Goal: Transaction & Acquisition: Purchase product/service

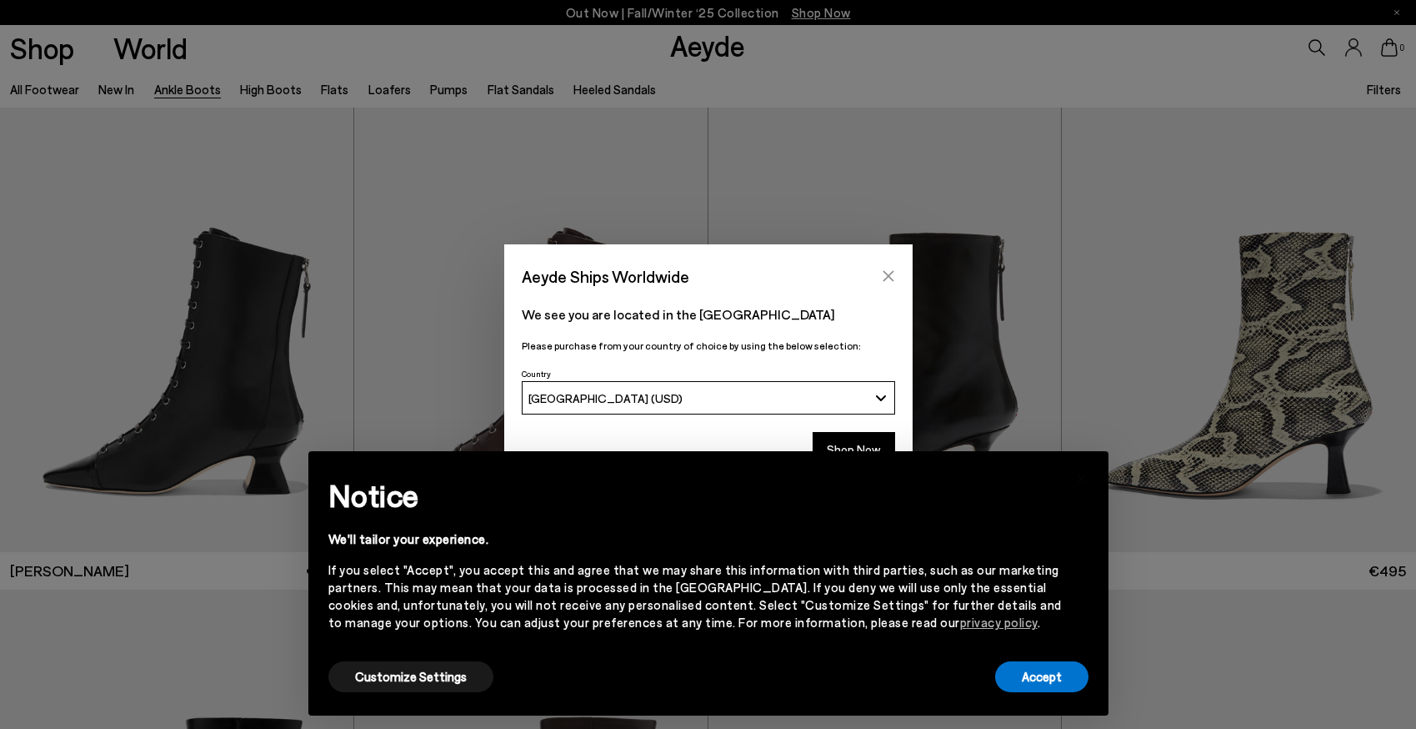
click at [889, 275] on icon "Close" at bounding box center [888, 276] width 11 height 11
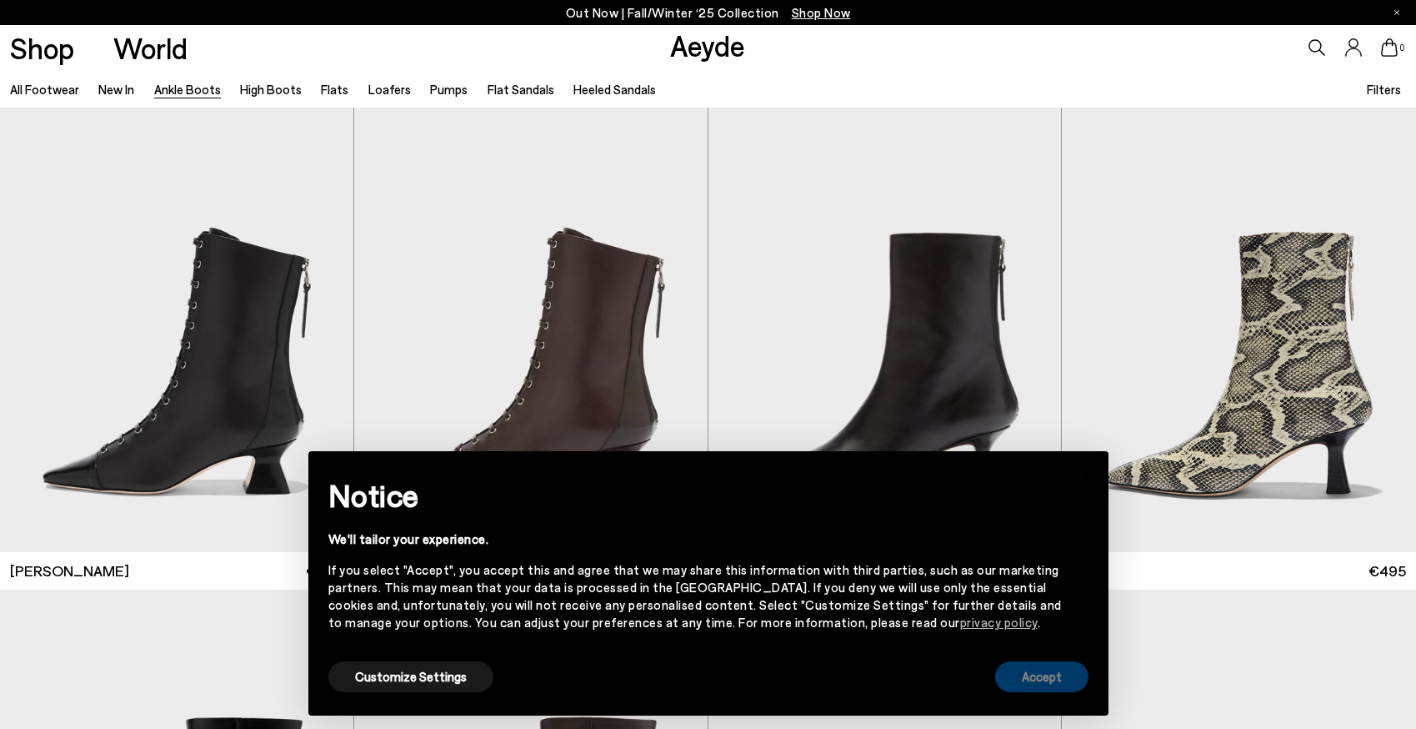
click at [1054, 666] on button "Accept" at bounding box center [1041, 676] width 93 height 31
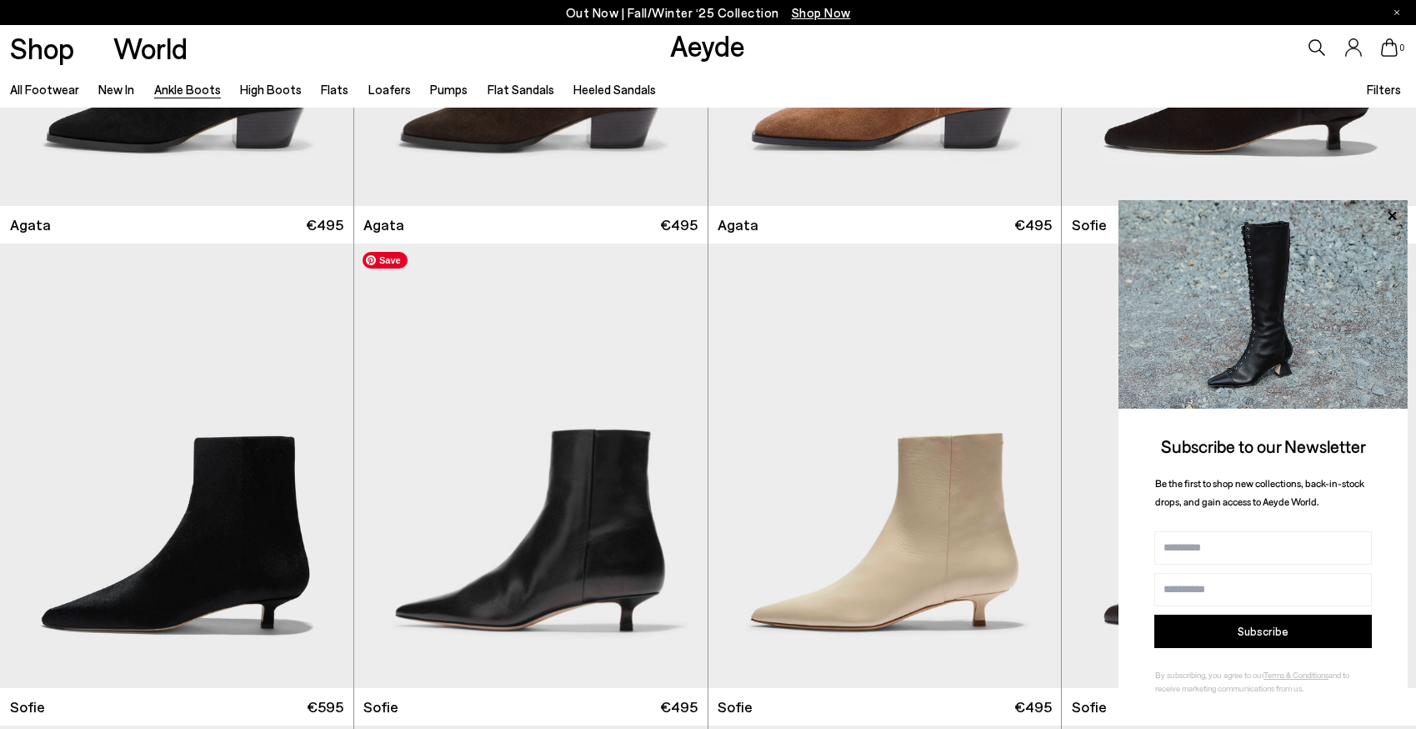
scroll to position [1313, 0]
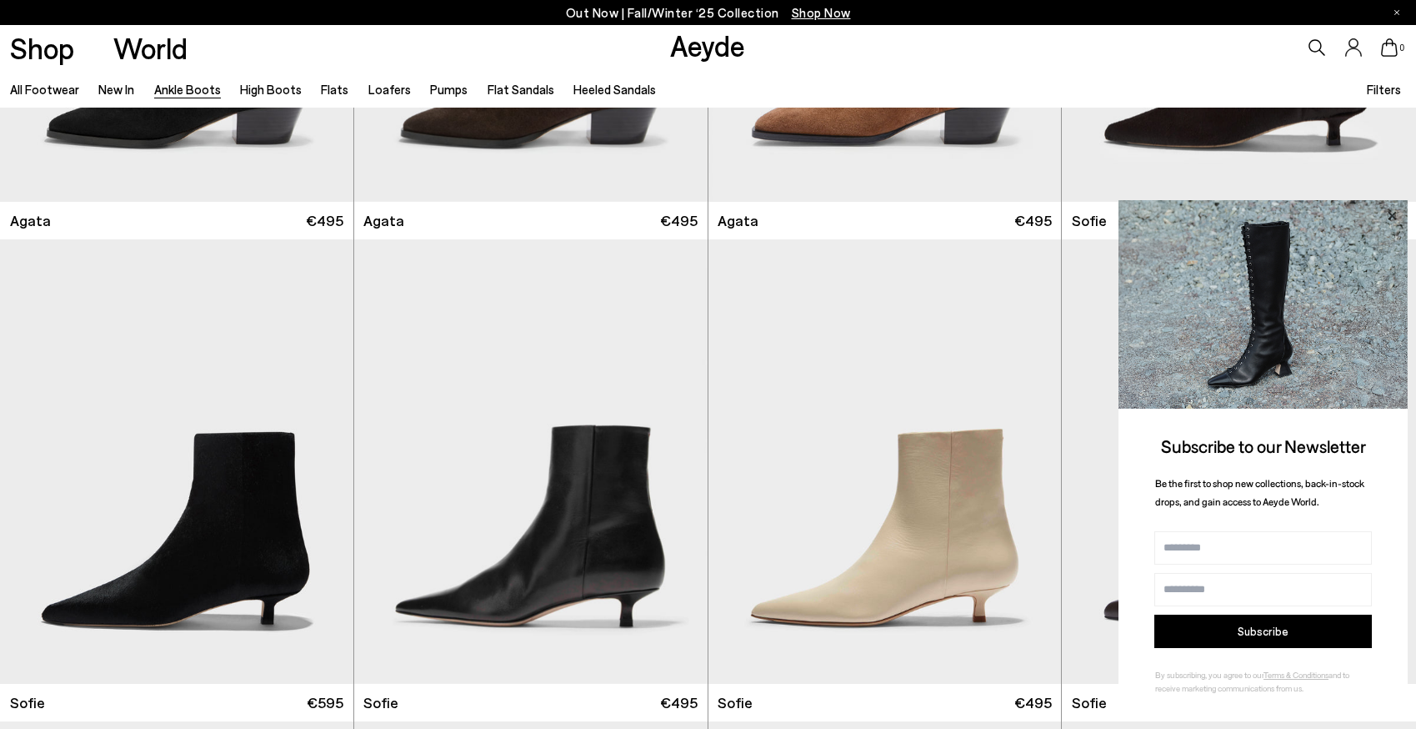
click at [1391, 212] on icon at bounding box center [1392, 216] width 22 height 22
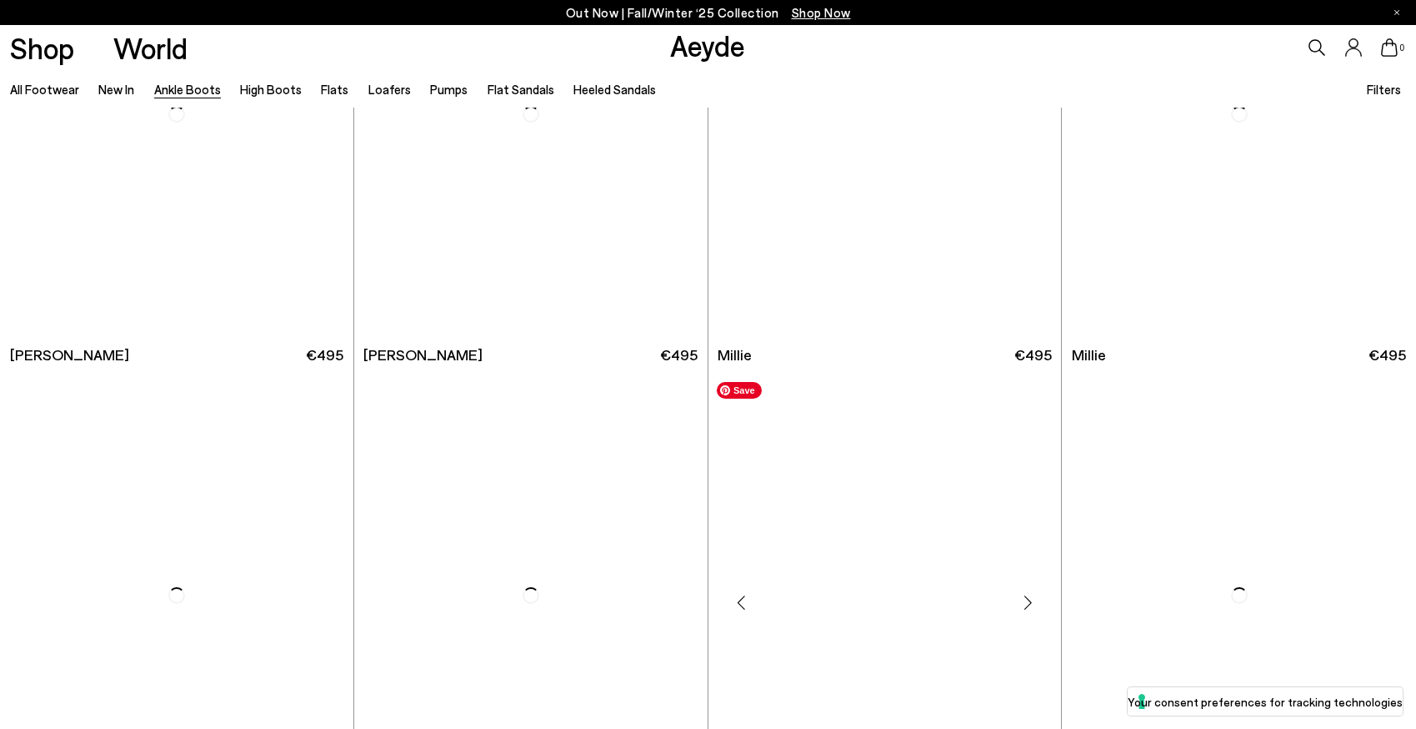
scroll to position [3826, 0]
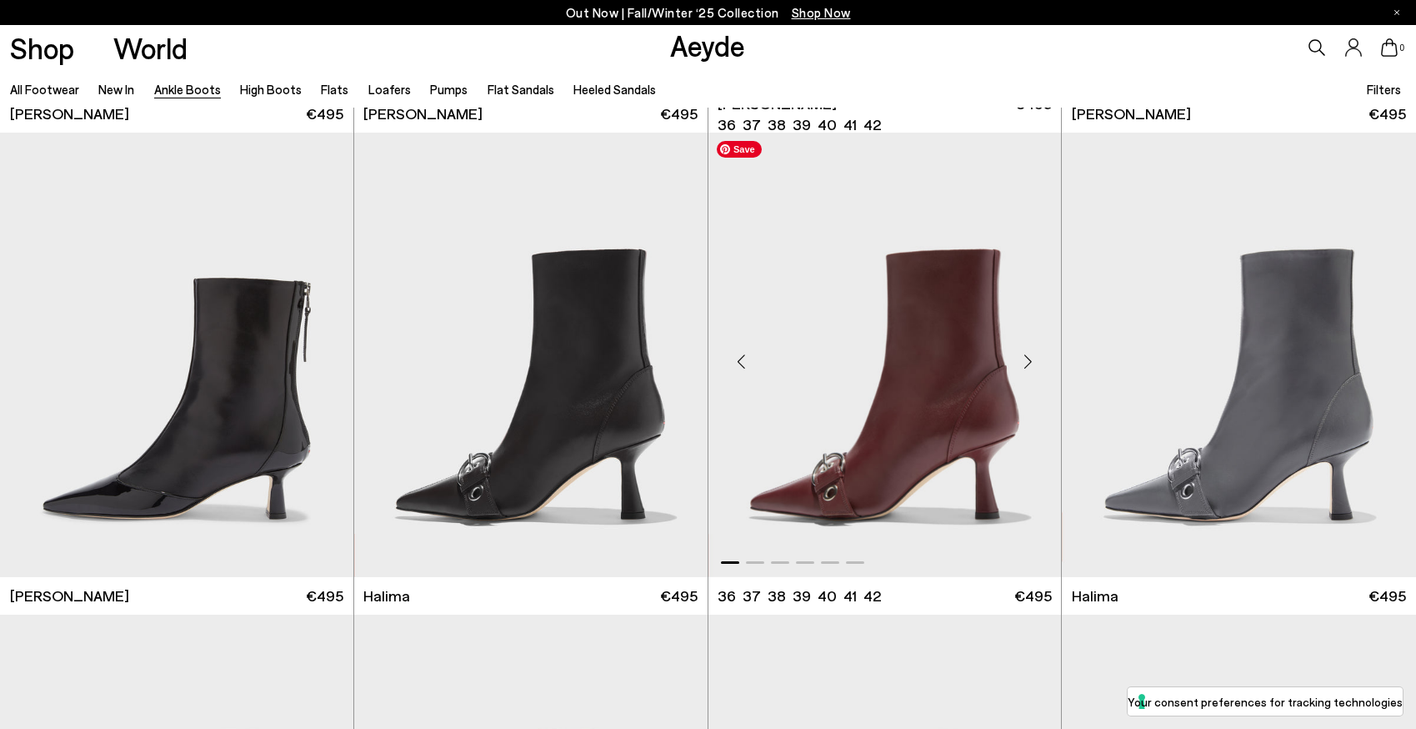
scroll to position [4830, 0]
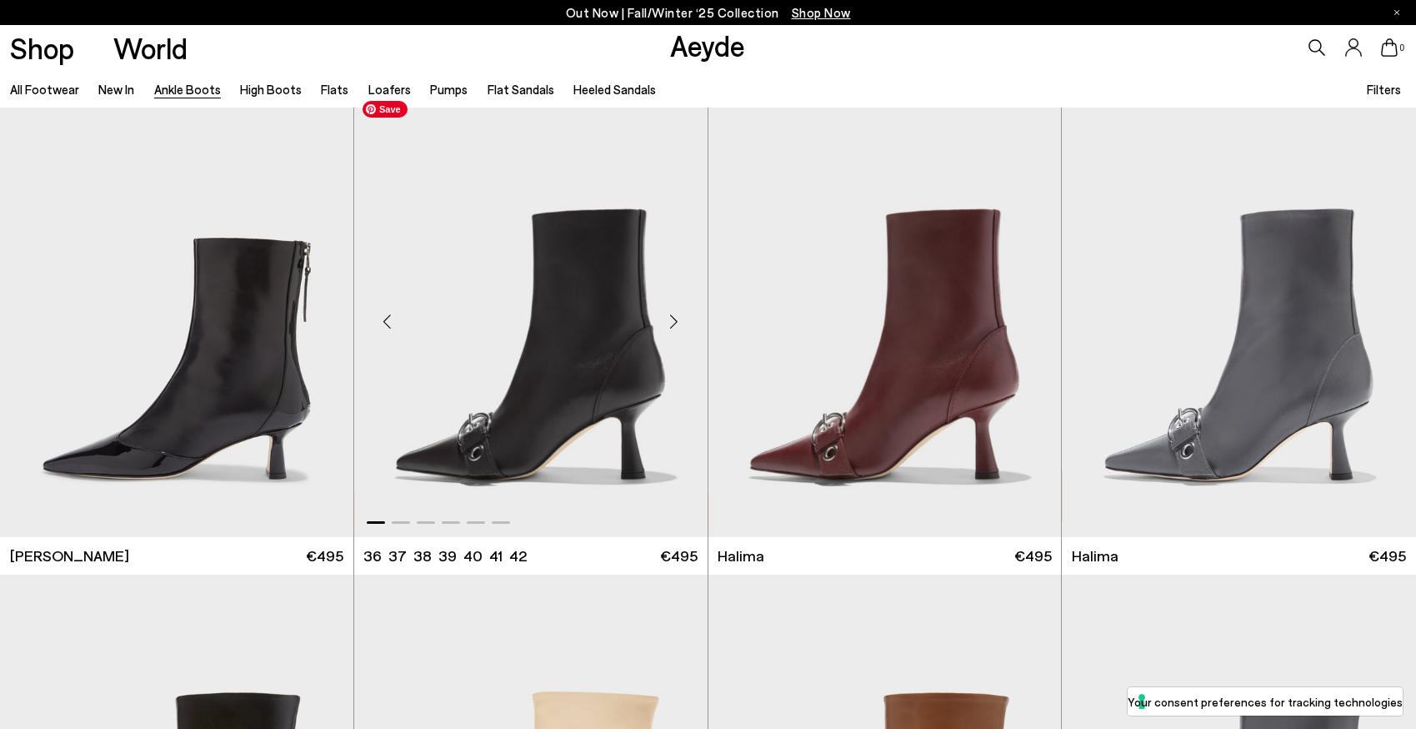
click at [627, 399] on img "1 / 6" at bounding box center [530, 315] width 353 height 444
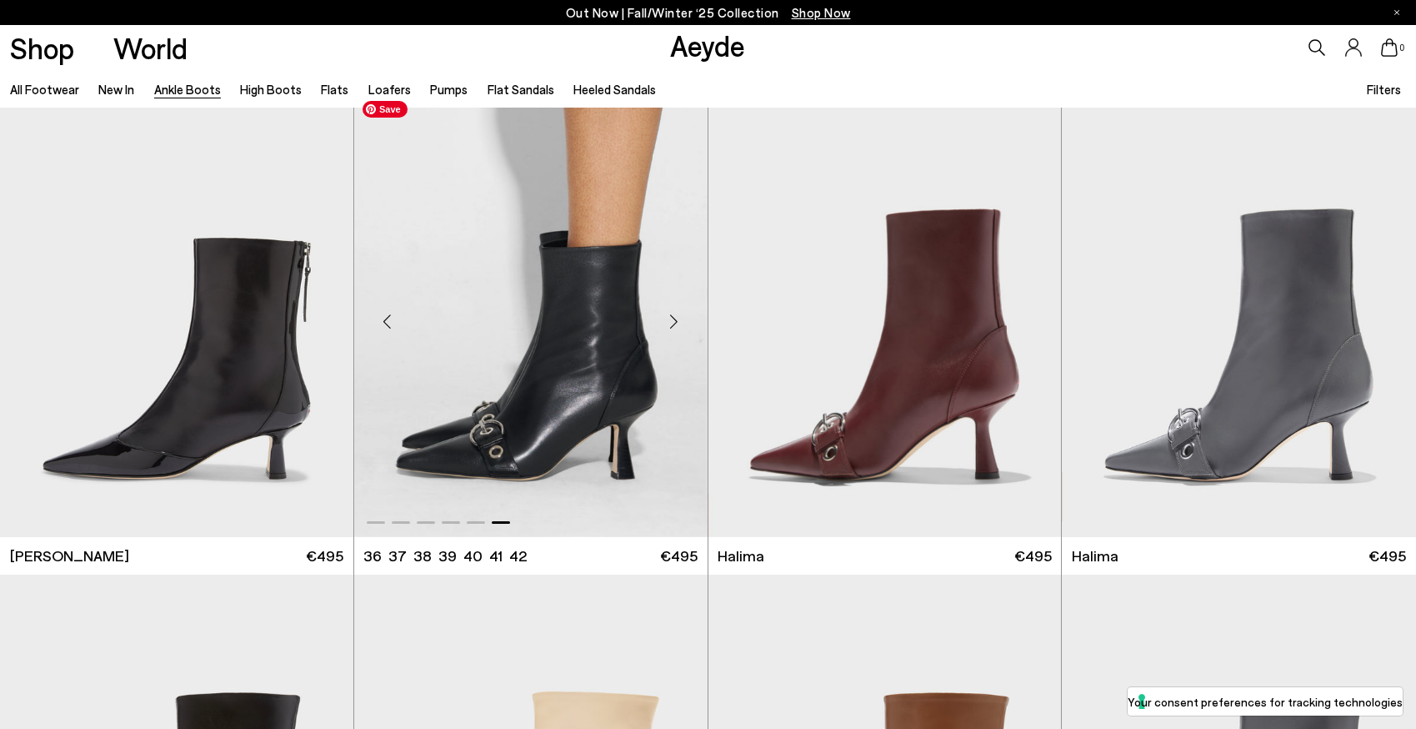
click at [607, 357] on div at bounding box center [530, 315] width 353 height 444
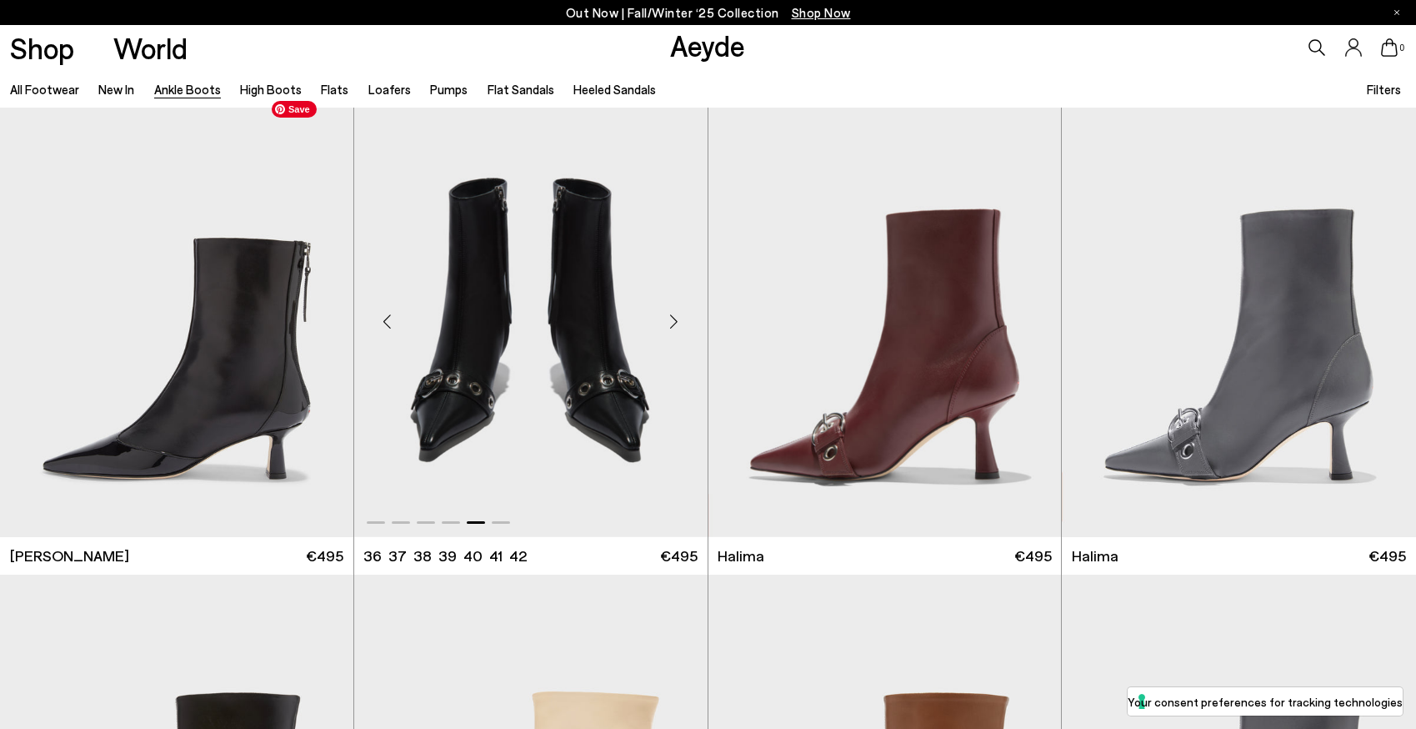
click at [624, 365] on img "5 / 6" at bounding box center [530, 315] width 353 height 444
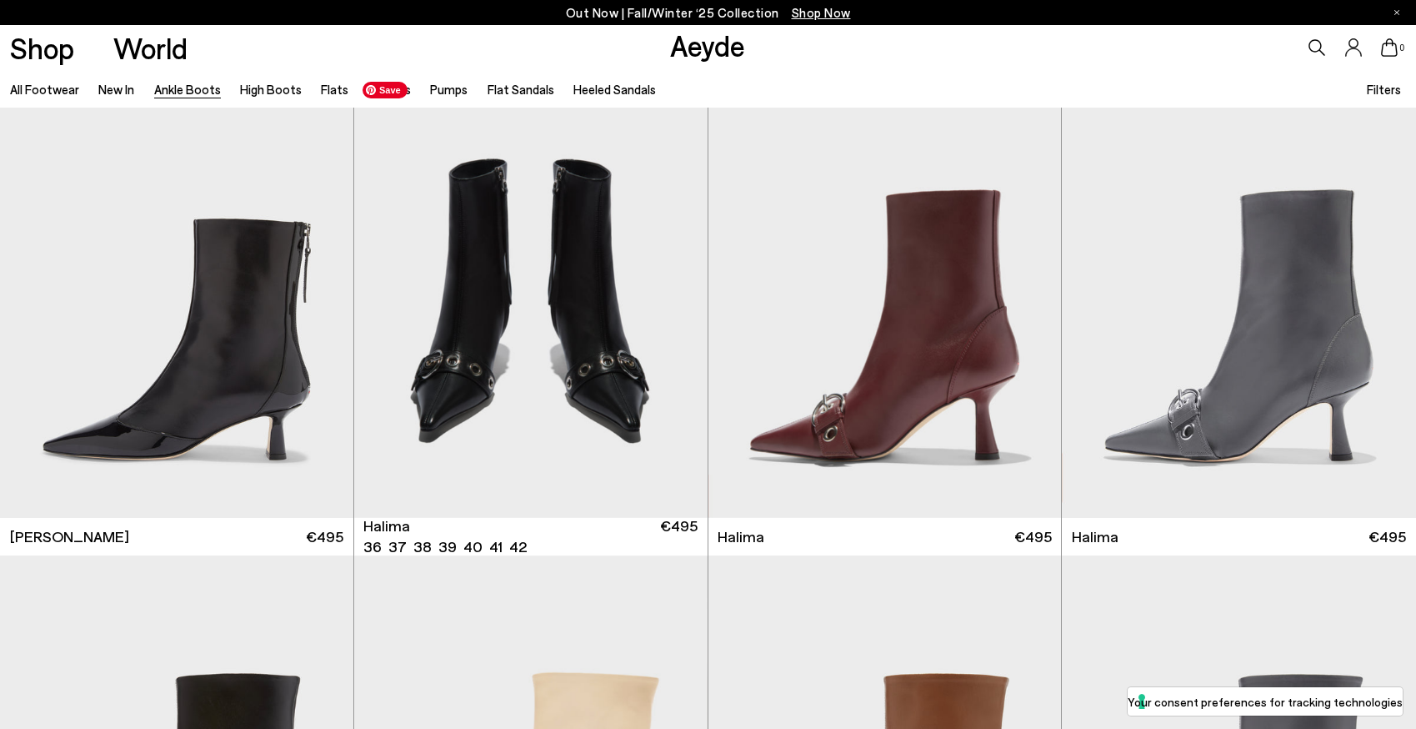
scroll to position [4772, 0]
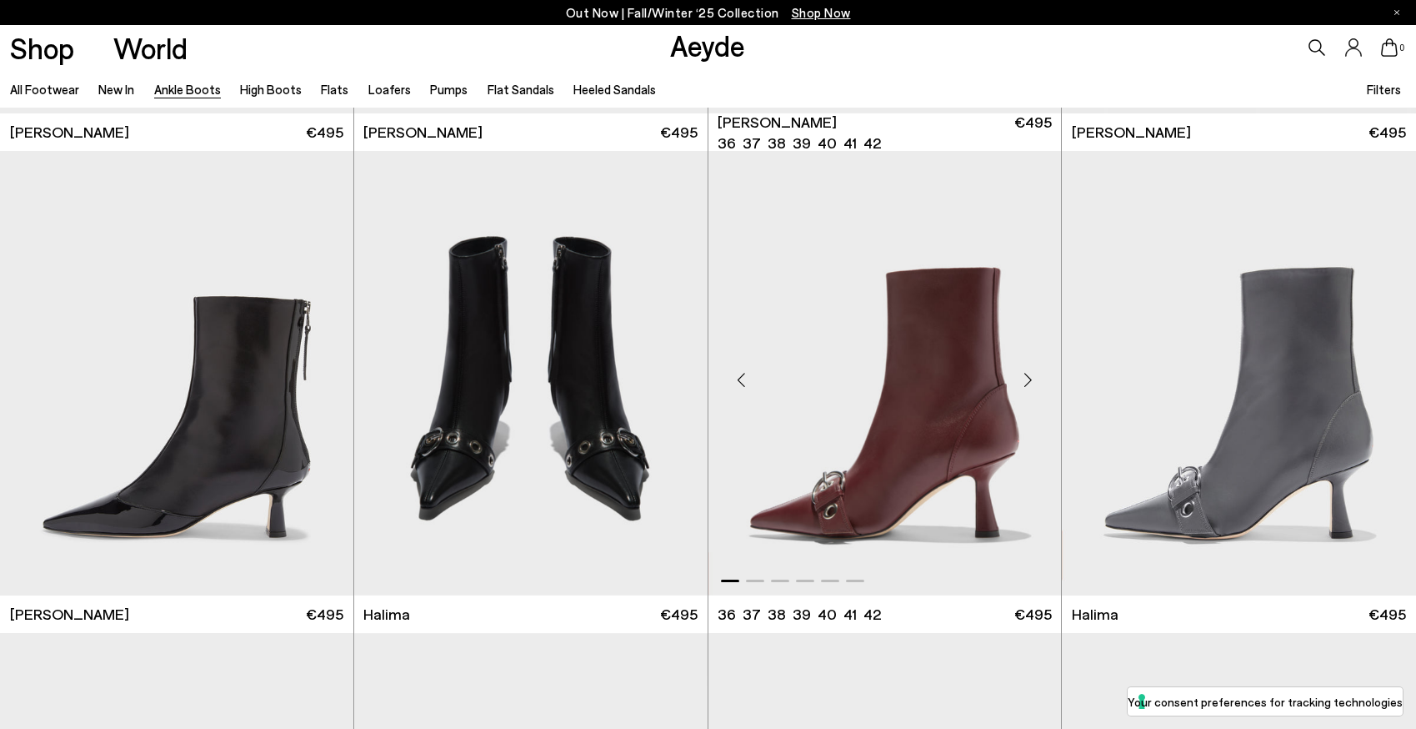
click at [1040, 378] on div "Next slide" at bounding box center [1028, 379] width 50 height 50
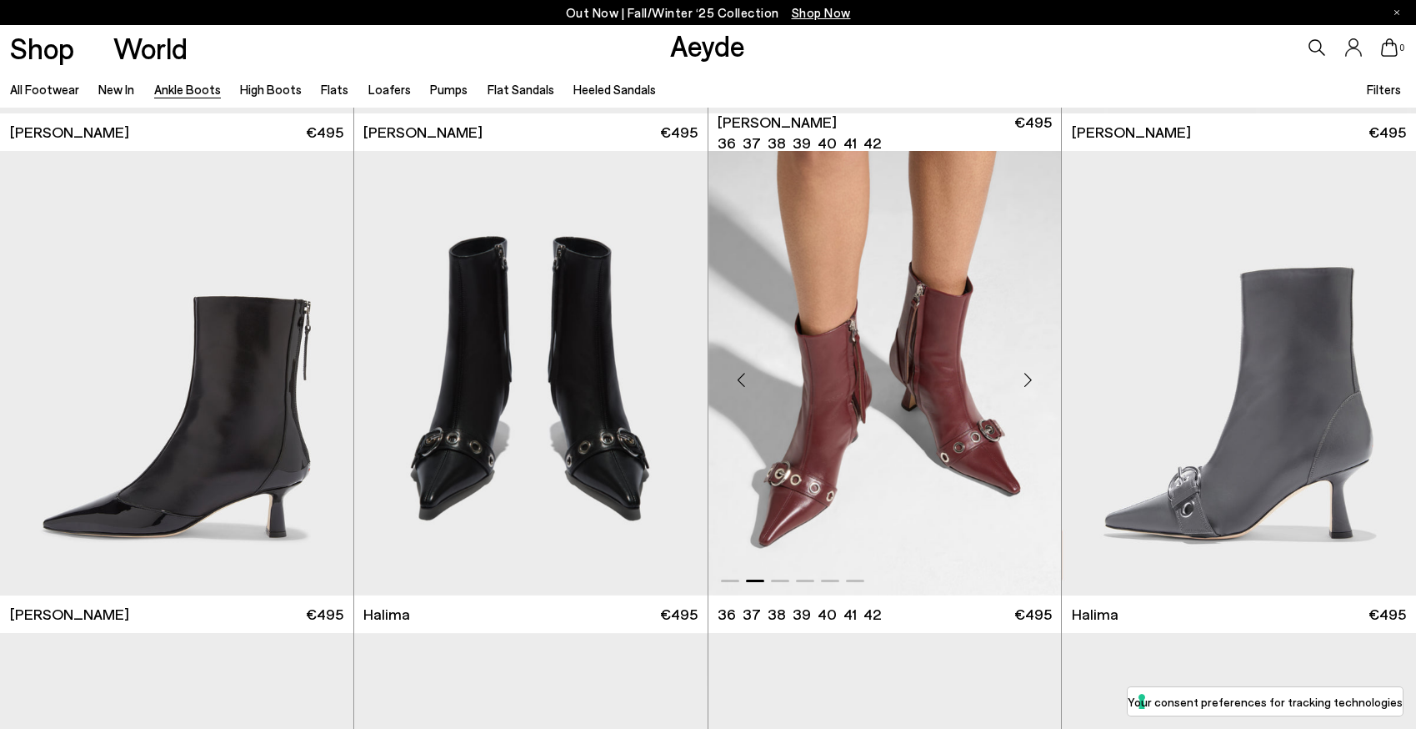
click at [1040, 379] on div "Next slide" at bounding box center [1028, 379] width 50 height 50
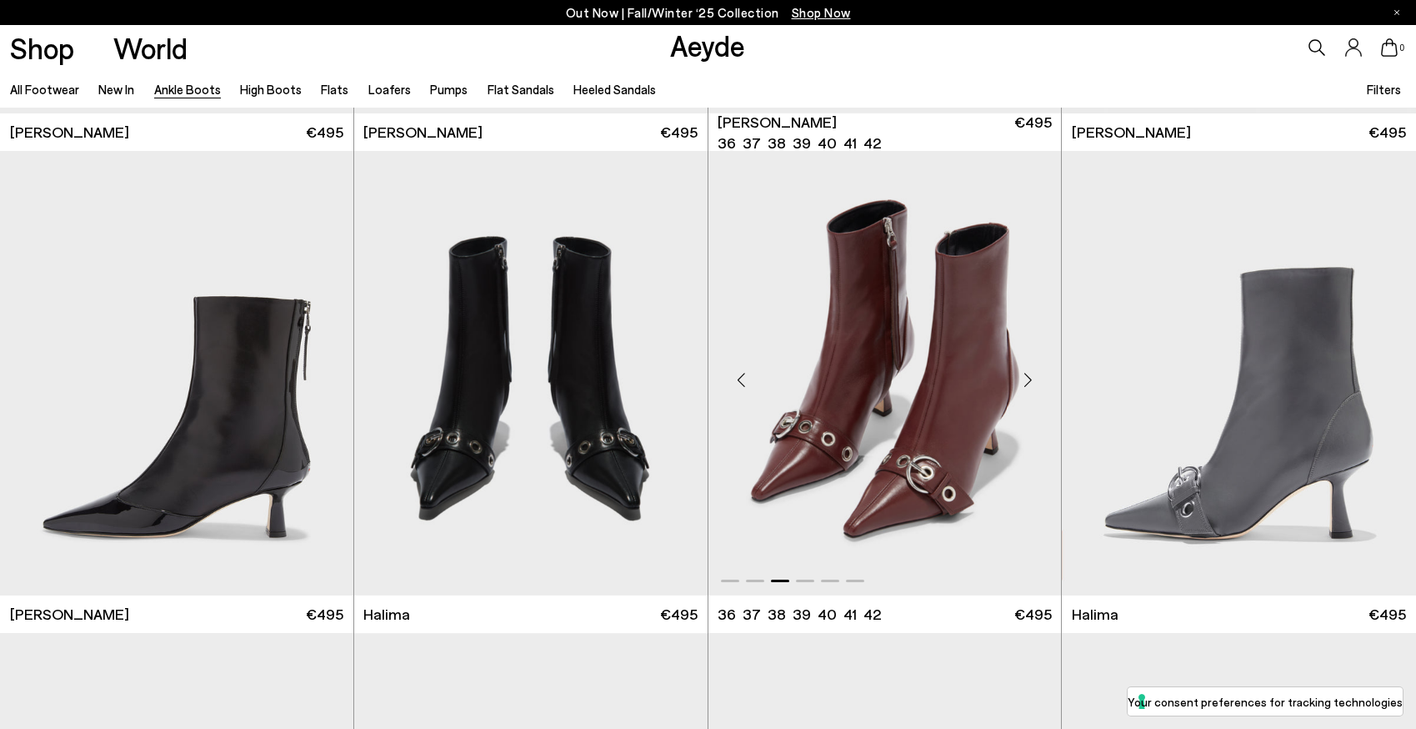
click at [1040, 381] on div "Next slide" at bounding box center [1028, 379] width 50 height 50
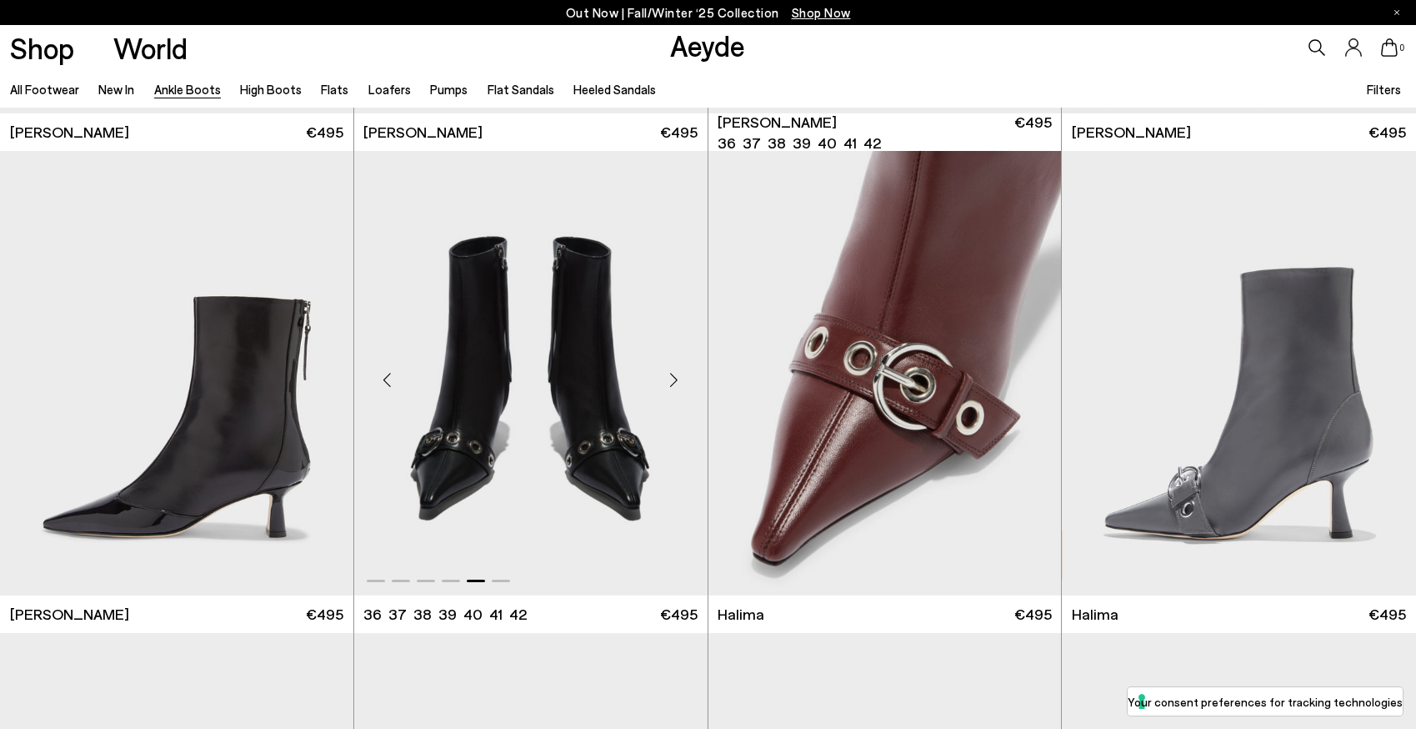
click at [665, 374] on div "Next slide" at bounding box center [674, 379] width 50 height 50
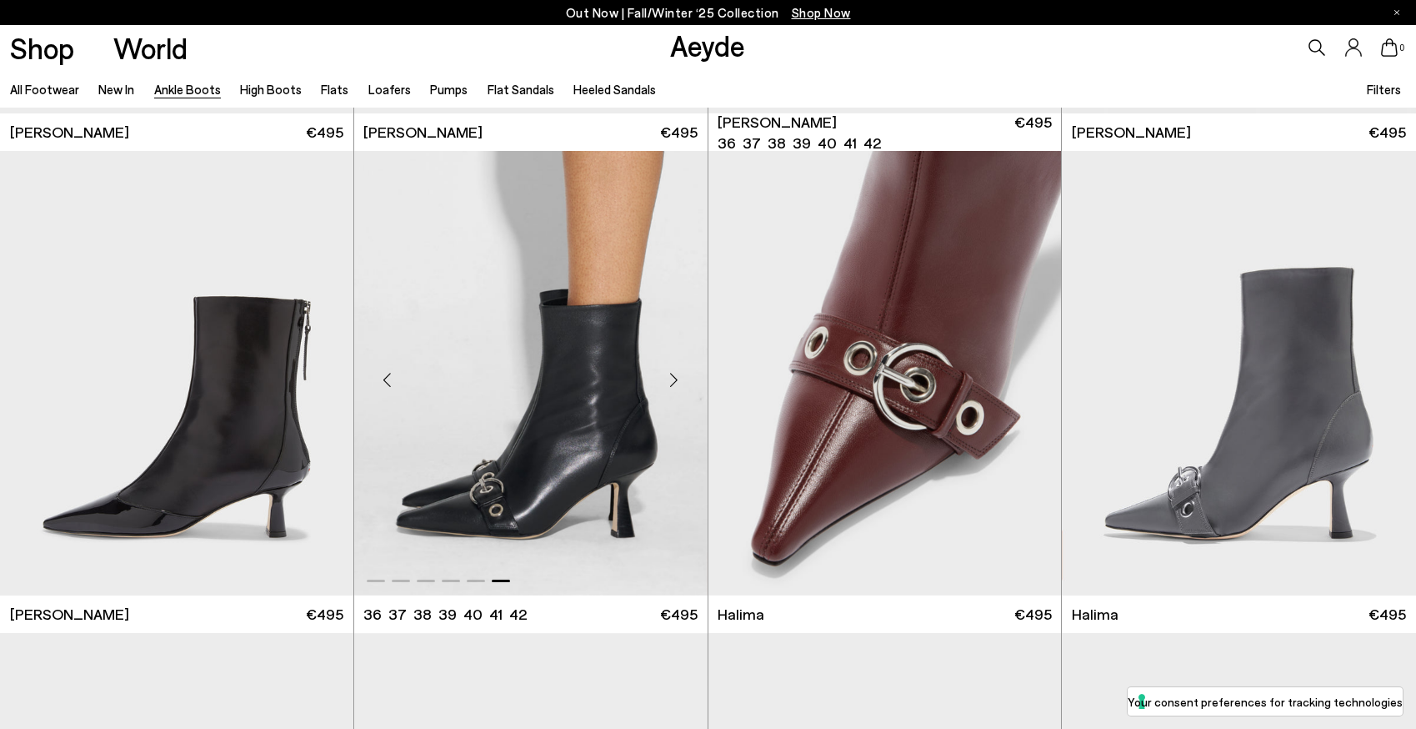
click at [665, 374] on div "Next slide" at bounding box center [674, 379] width 50 height 50
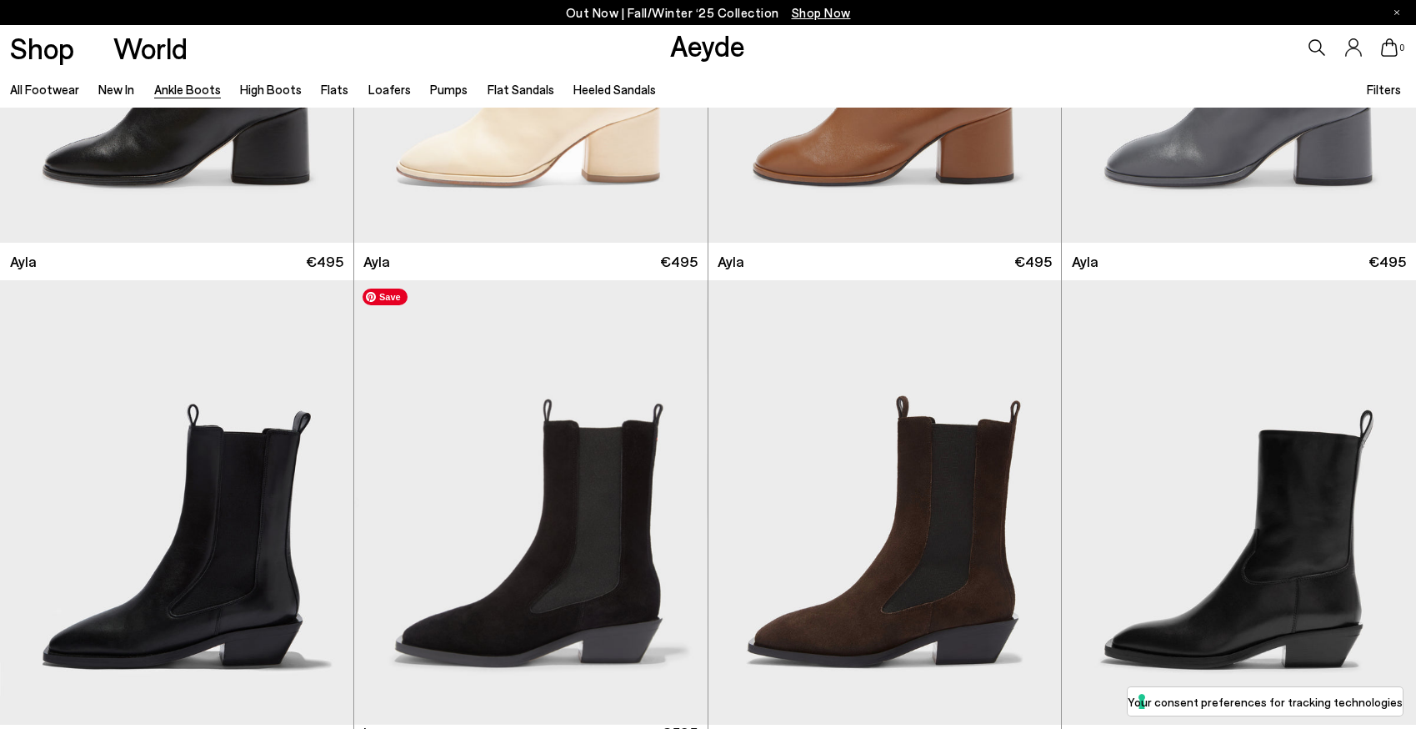
scroll to position [6082, 0]
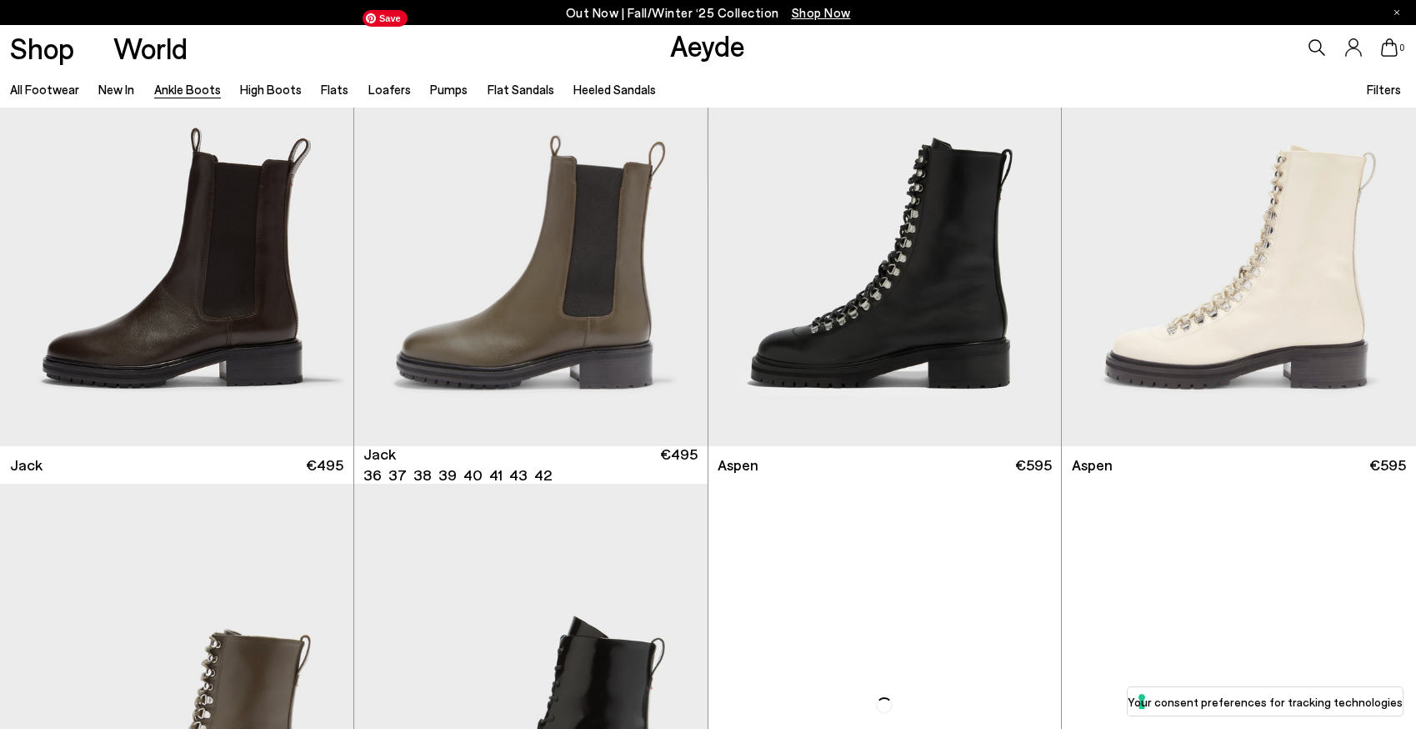
scroll to position [7703, 0]
